Goal: Task Accomplishment & Management: Complete application form

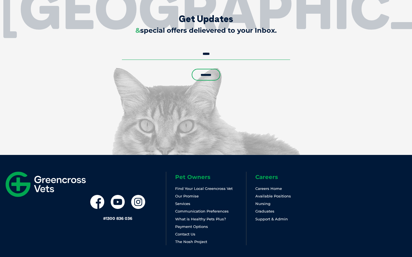
scroll to position [1461, 0]
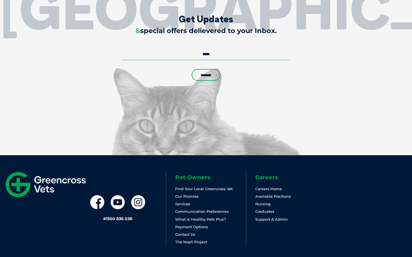
click at [191, 239] on li "The Nosh Project" at bounding box center [210, 242] width 71 height 6
click at [191, 240] on link "The Nosh Project" at bounding box center [191, 242] width 32 height 4
click at [266, 210] on link "Graduates" at bounding box center [264, 212] width 19 height 4
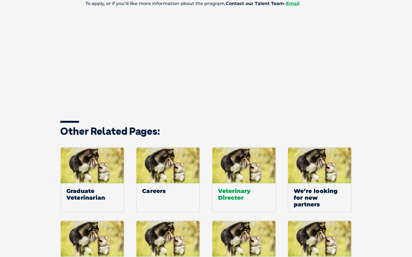
scroll to position [936, 0]
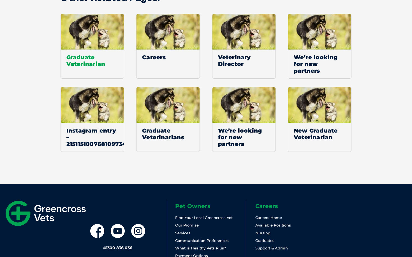
click at [76, 50] on span "Graduate Veterinarian" at bounding box center [92, 61] width 63 height 22
